Goal: Navigation & Orientation: Find specific page/section

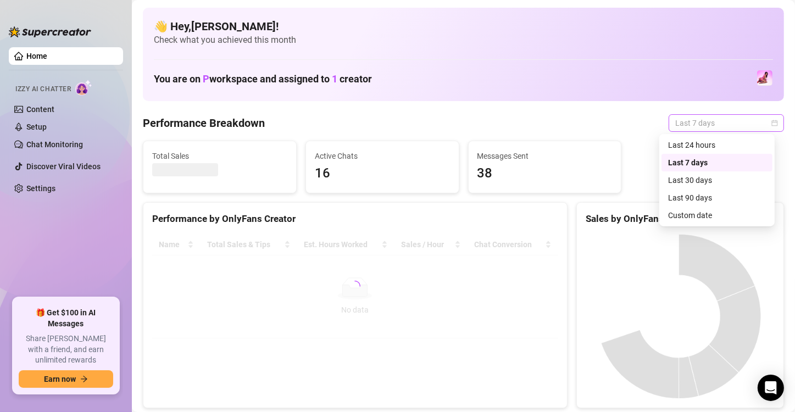
click at [682, 129] on span "Last 7 days" at bounding box center [726, 123] width 102 height 16
click at [718, 179] on div "Last 30 days" at bounding box center [717, 180] width 98 height 12
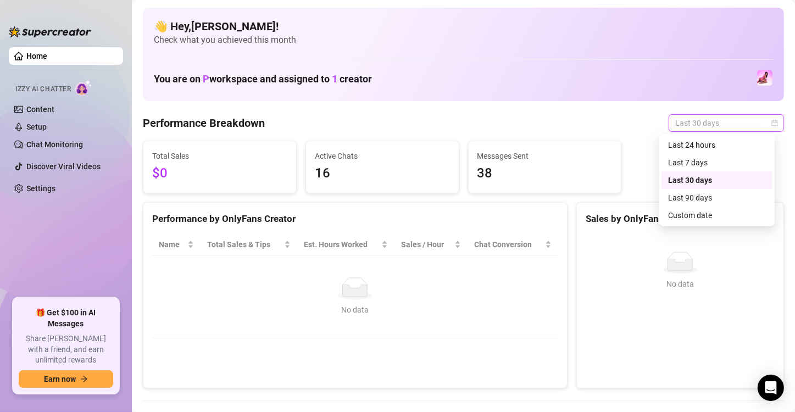
click at [709, 127] on span "Last 30 days" at bounding box center [726, 123] width 102 height 16
click at [705, 206] on div "Last 90 days" at bounding box center [716, 198] width 111 height 18
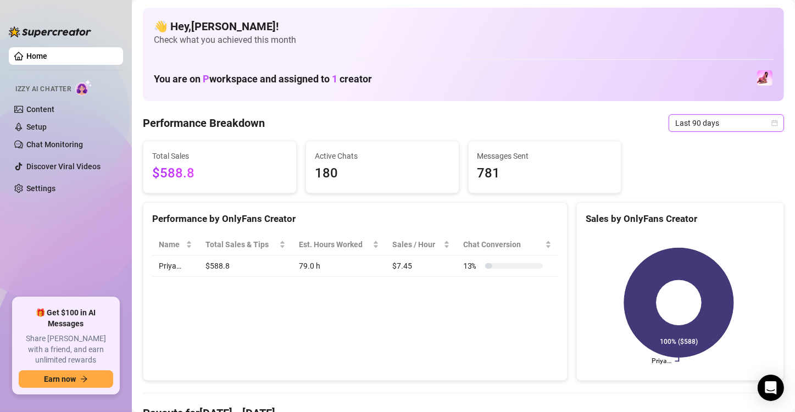
click at [706, 124] on span "Last 90 days" at bounding box center [726, 123] width 102 height 16
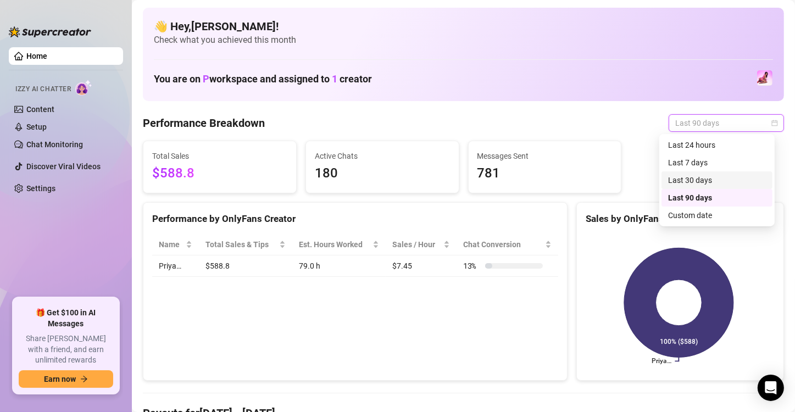
click at [708, 180] on div "Last 30 days" at bounding box center [717, 180] width 98 height 12
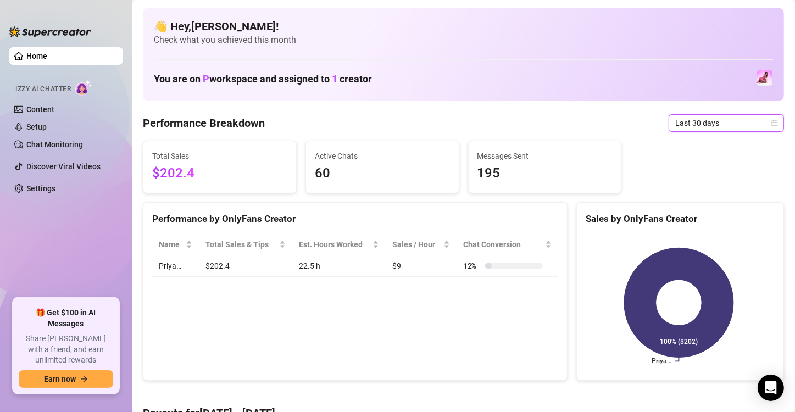
click at [704, 126] on span "Last 30 days" at bounding box center [726, 123] width 102 height 16
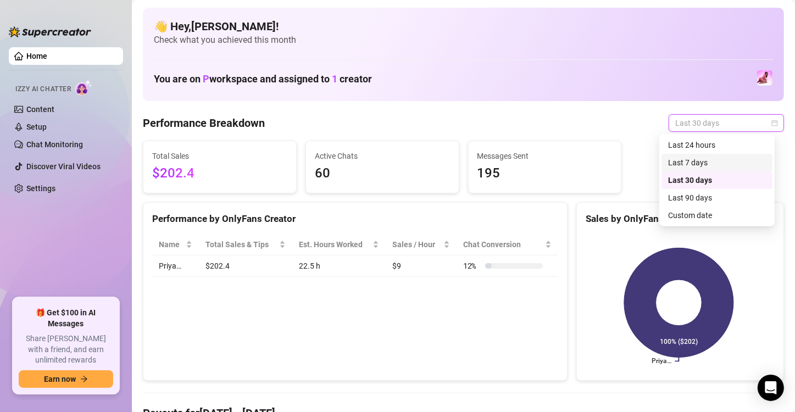
click at [715, 159] on div "Last 7 days" at bounding box center [717, 163] width 98 height 12
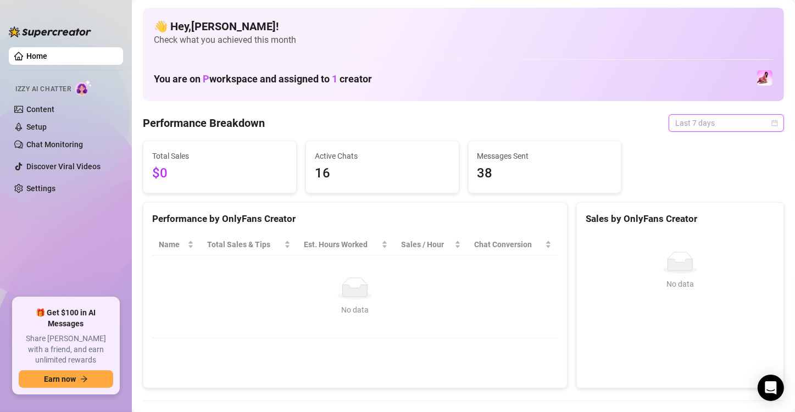
click at [719, 126] on span "Last 7 days" at bounding box center [726, 123] width 102 height 16
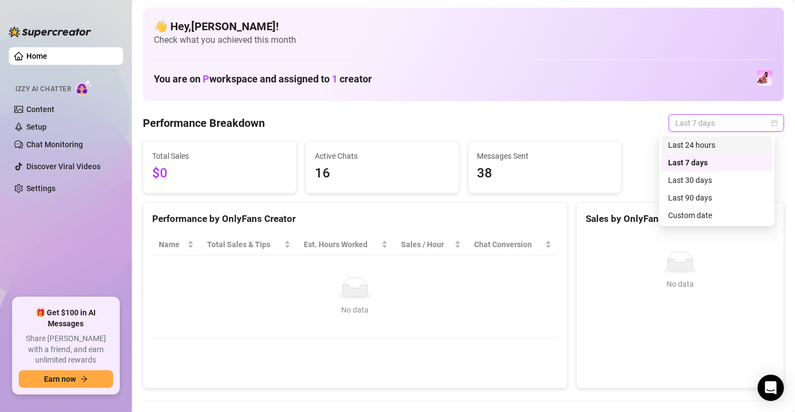
click at [710, 149] on div "Last 24 hours" at bounding box center [717, 145] width 98 height 12
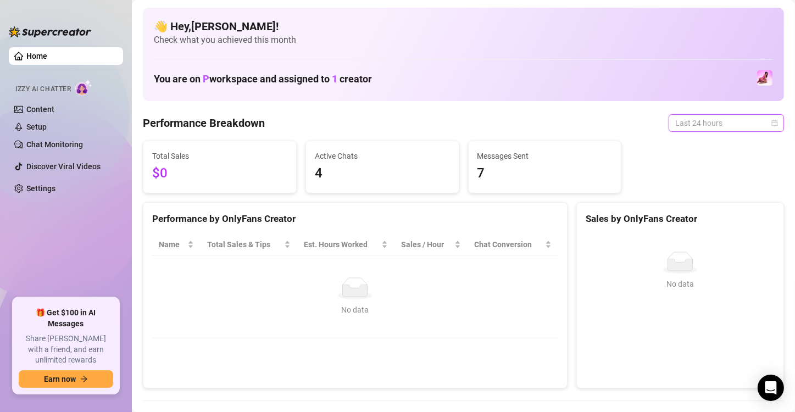
click at [711, 127] on span "Last 24 hours" at bounding box center [726, 123] width 102 height 16
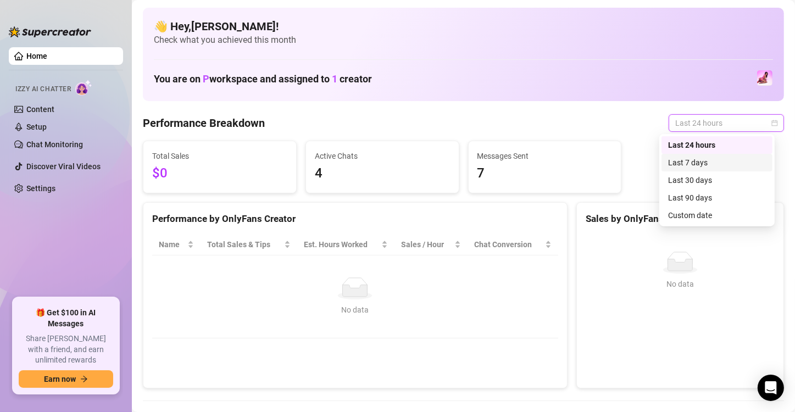
click at [721, 160] on div "Last 7 days" at bounding box center [717, 163] width 98 height 12
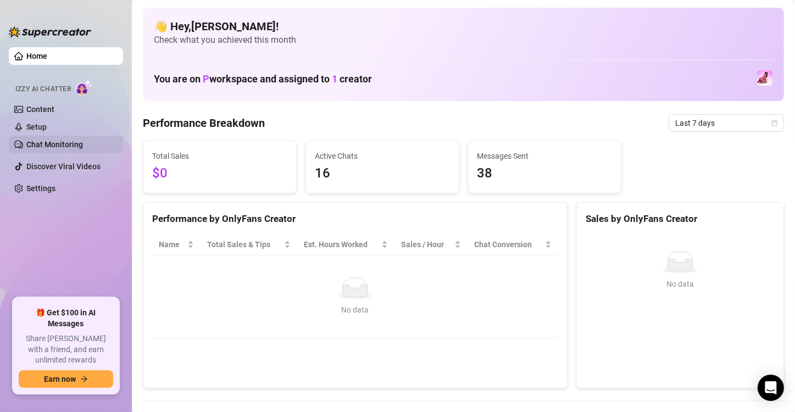
click at [71, 144] on link "Chat Monitoring" at bounding box center [54, 144] width 57 height 9
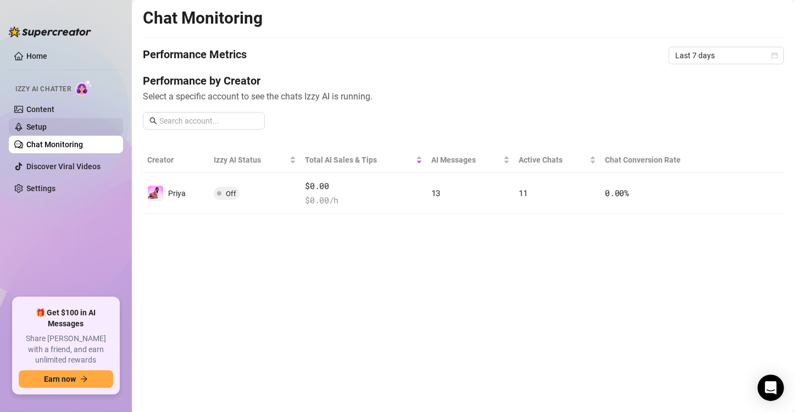
click at [47, 129] on link "Setup" at bounding box center [36, 126] width 20 height 9
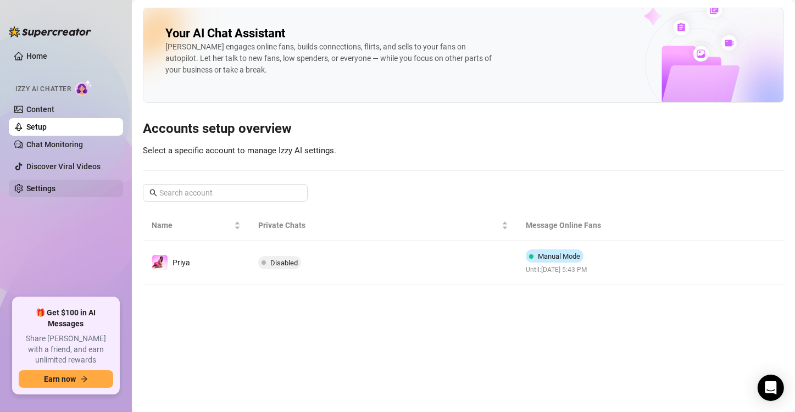
click at [55, 184] on link "Settings" at bounding box center [40, 188] width 29 height 9
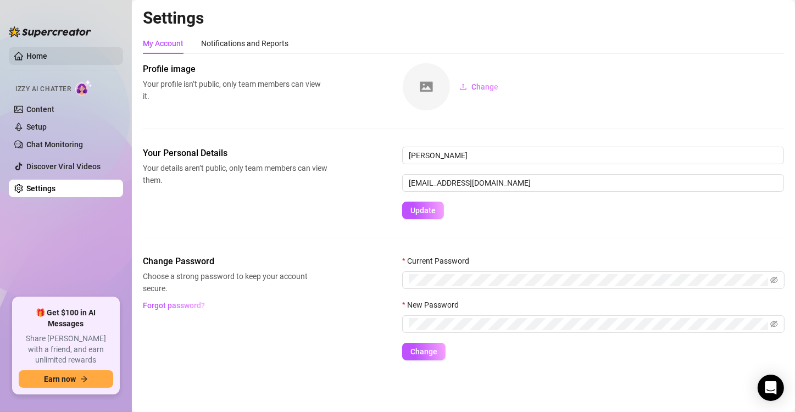
click at [47, 53] on link "Home" at bounding box center [36, 56] width 21 height 9
